Goal: Task Accomplishment & Management: Use online tool/utility

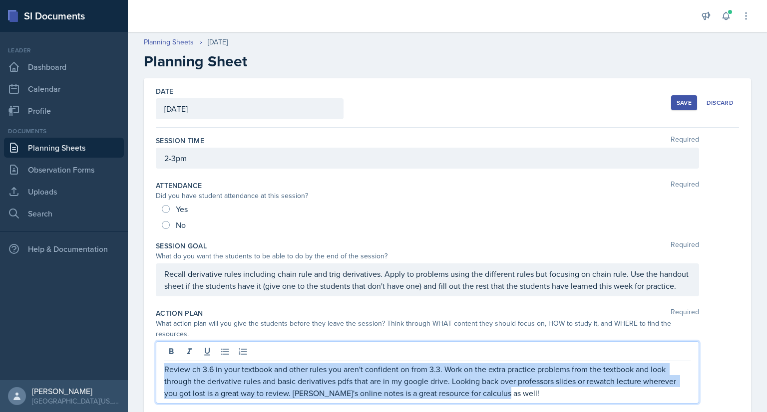
scroll to position [155, 0]
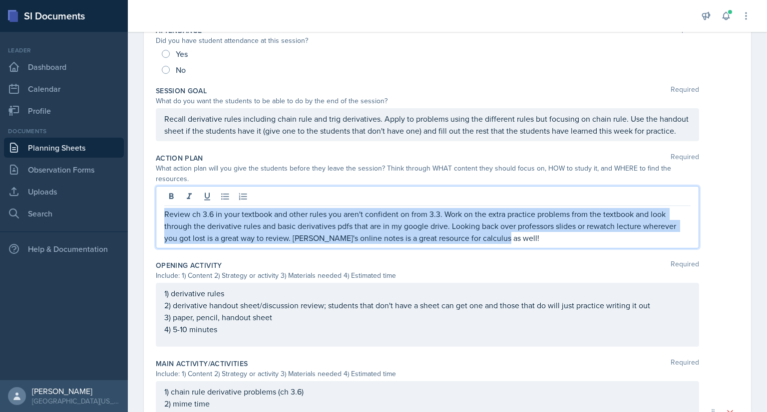
click at [36, 143] on link "Planning Sheets" at bounding box center [64, 148] width 120 height 20
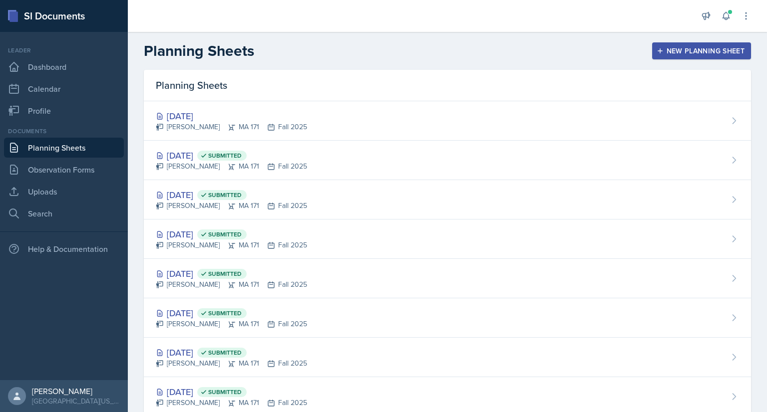
click at [639, 51] on div "Planning Sheets New Planning Sheet" at bounding box center [447, 51] width 639 height 18
click at [656, 52] on icon "button" at bounding box center [659, 50] width 7 height 7
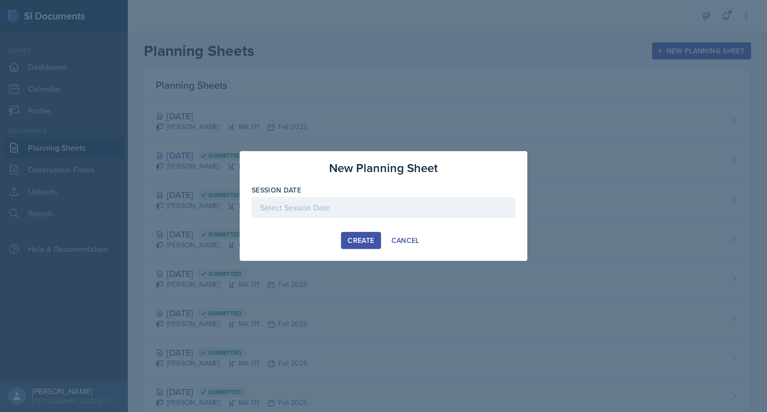
click at [347, 208] on div at bounding box center [383, 207] width 263 height 21
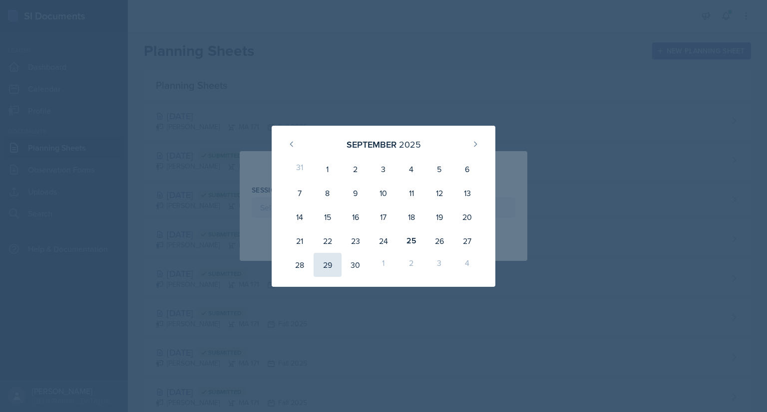
click at [331, 266] on div "29" at bounding box center [327, 265] width 28 height 24
type input "[DATE]"
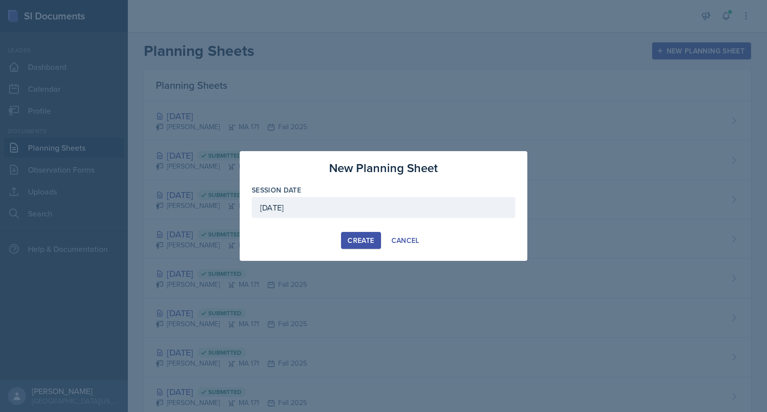
click at [365, 242] on div "Create" at bounding box center [360, 241] width 26 height 8
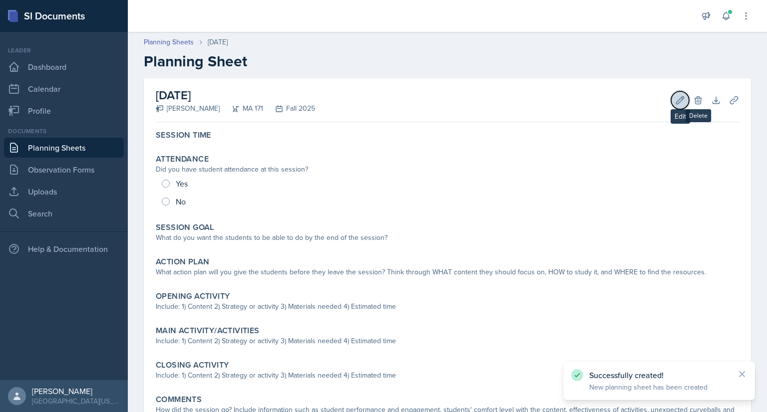
click at [676, 99] on icon at bounding box center [679, 99] width 7 height 7
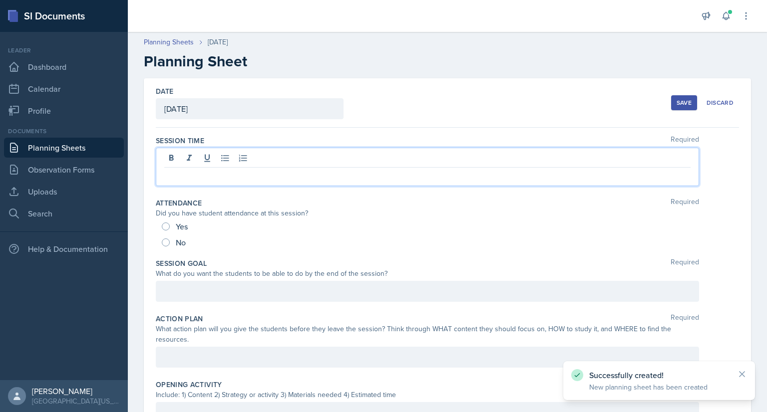
click at [277, 160] on div at bounding box center [427, 167] width 543 height 38
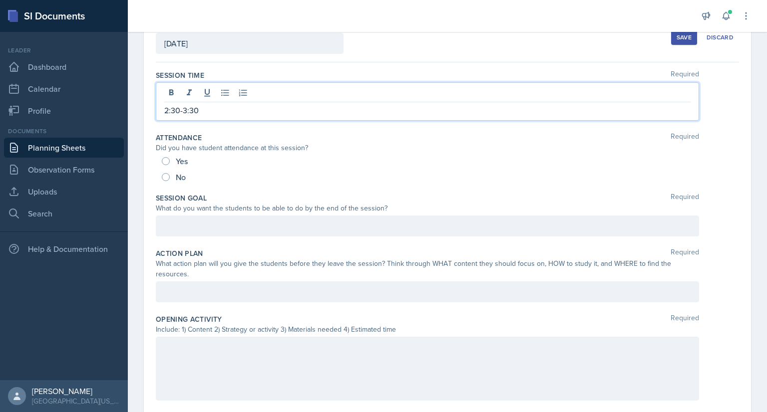
click at [236, 228] on p at bounding box center [427, 226] width 526 height 12
